Goal: Information Seeking & Learning: Learn about a topic

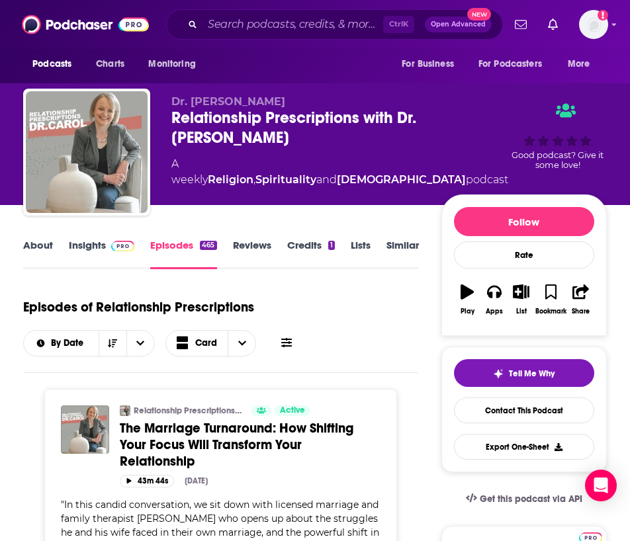
click at [34, 246] on link "About" at bounding box center [38, 254] width 30 height 30
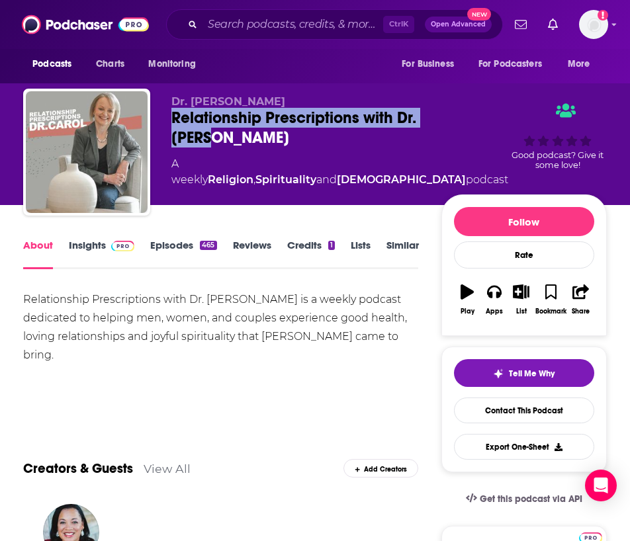
drag, startPoint x: 172, startPoint y: 117, endPoint x: 222, endPoint y: 143, distance: 56.5
click at [222, 143] on div "Relationship Prescriptions with Dr. [PERSON_NAME]" at bounding box center [339, 128] width 337 height 40
copy h1 "Relationship Prescriptions with Dr. [PERSON_NAME]"
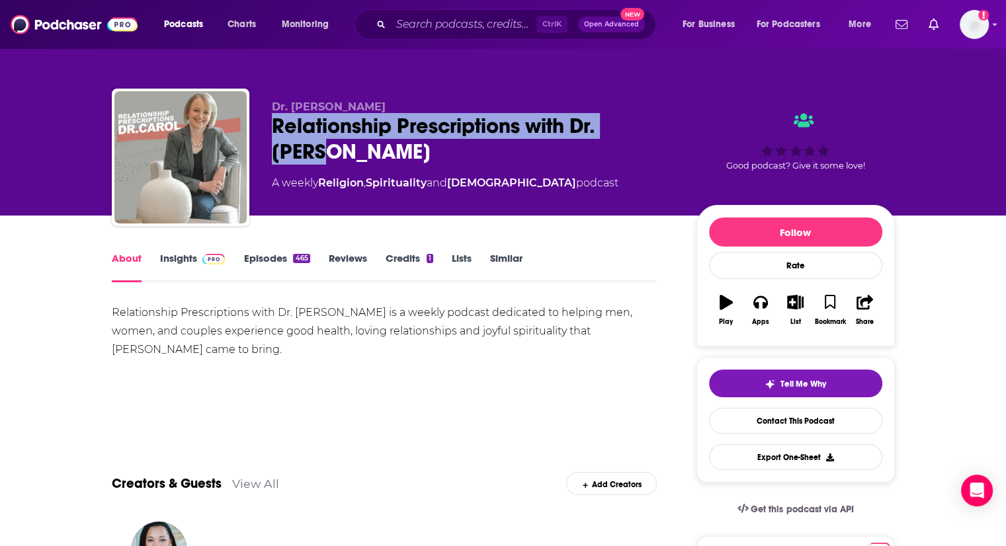
click at [186, 260] on link "Insights" at bounding box center [192, 267] width 65 height 30
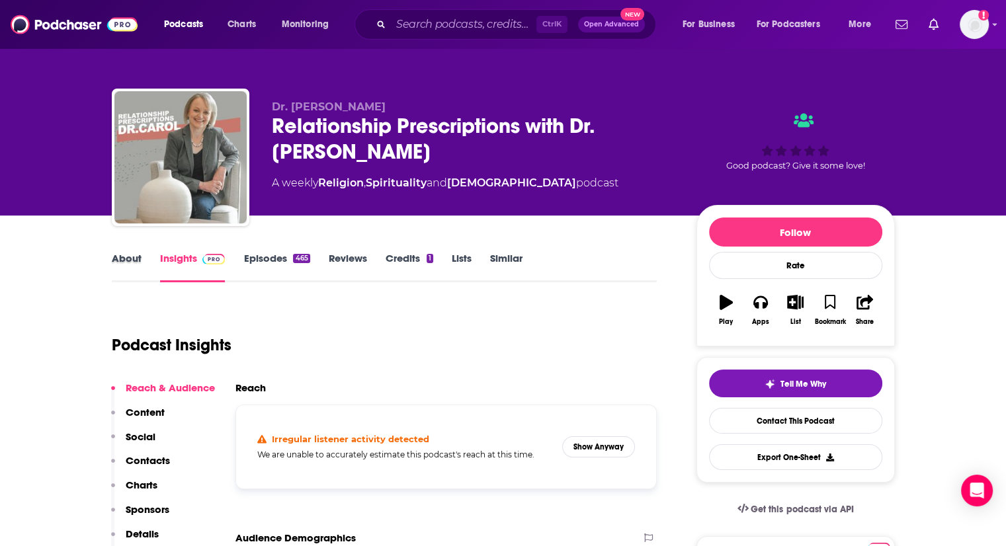
click at [143, 255] on div "About" at bounding box center [136, 267] width 48 height 30
click at [127, 259] on link "About" at bounding box center [127, 267] width 30 height 30
